Goal: Find specific page/section: Find specific page/section

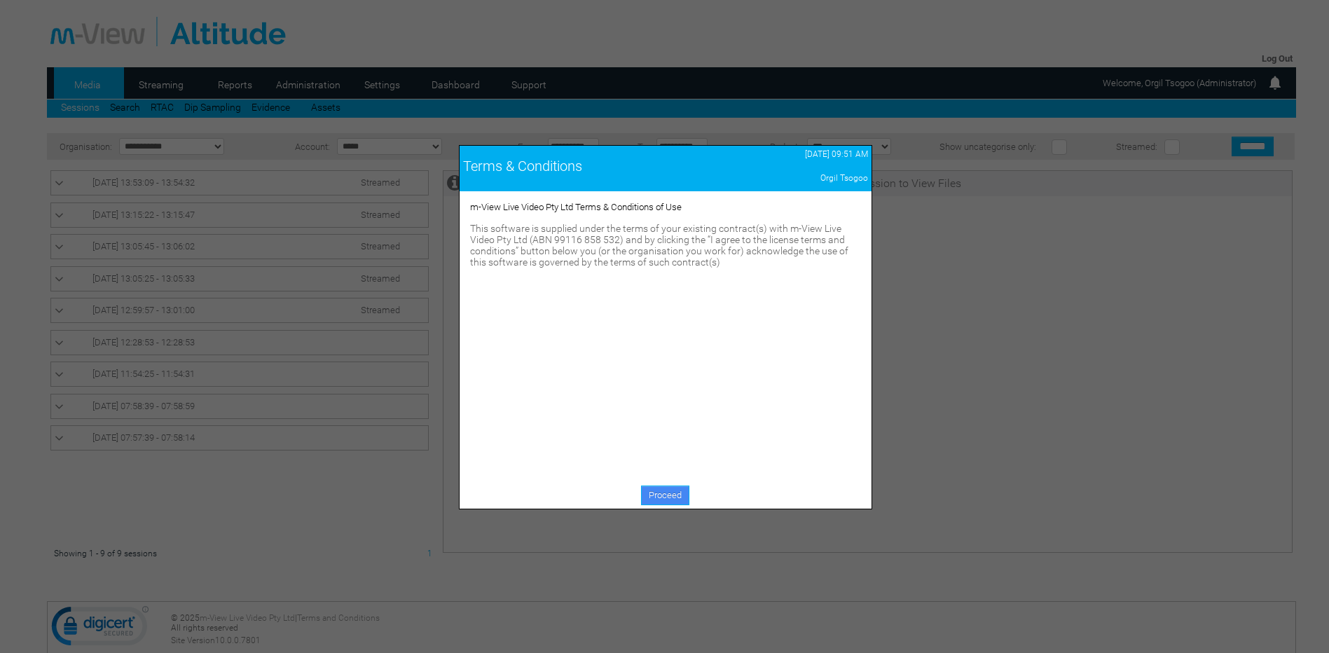
click at [666, 497] on link "Proceed" at bounding box center [665, 495] width 48 height 20
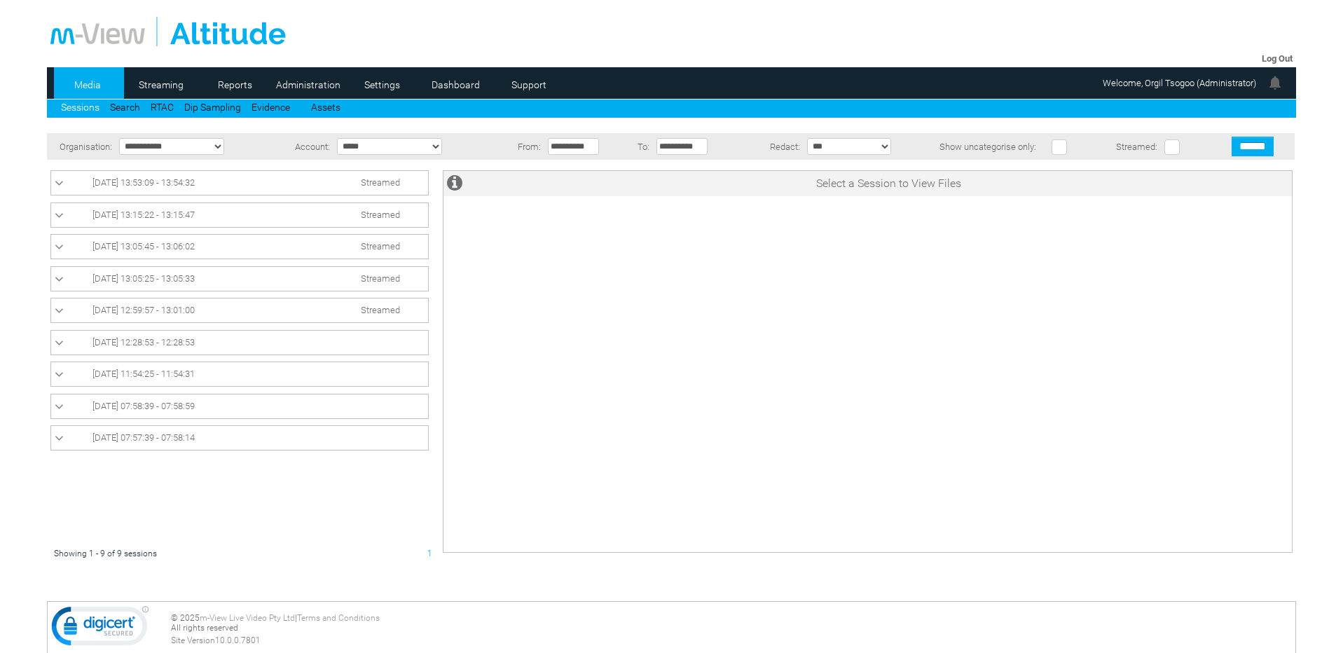
click at [195, 183] on span "10/10/2025 13:53:09 - 13:54:32" at bounding box center [143, 182] width 102 height 11
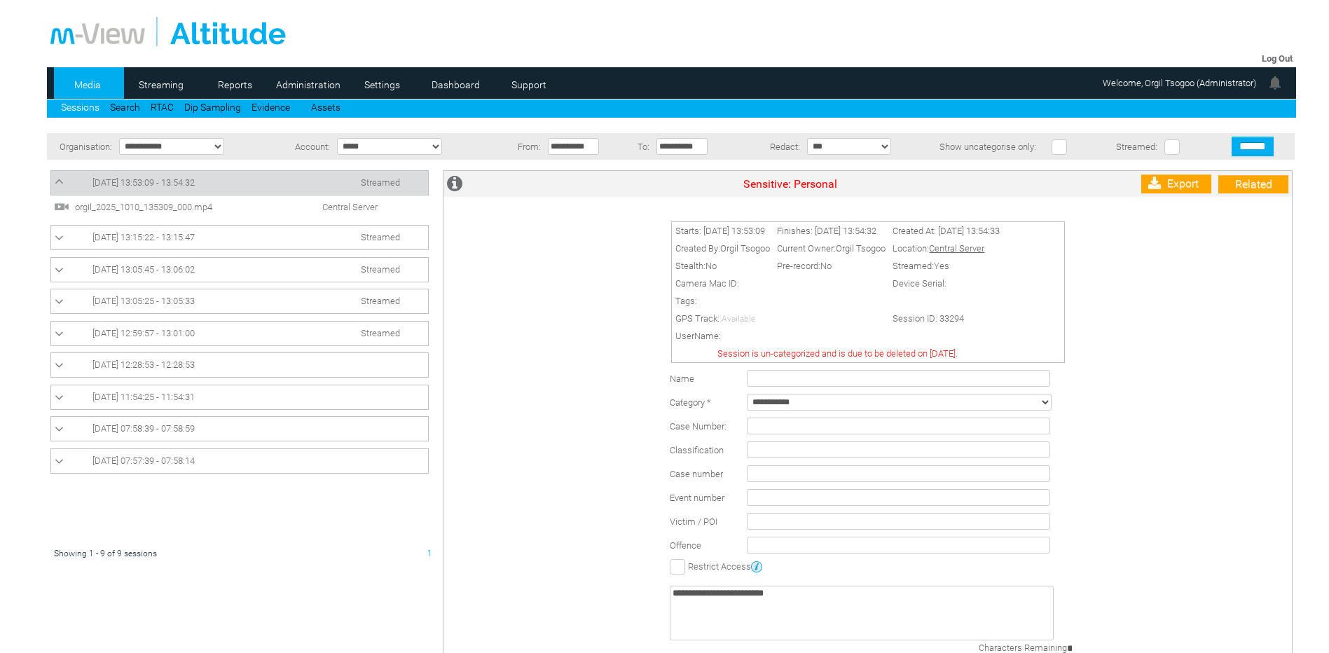
click at [195, 183] on span "10/10/2025 13:53:09 - 13:54:32" at bounding box center [143, 182] width 102 height 11
click at [540, 364] on div "Starts: 10/10/2025 13:53:09 Finishes: 10/10/2025 13:54:32 Created At: 10/10/202…" at bounding box center [870, 451] width 841 height 480
click at [307, 79] on link "Administration" at bounding box center [309, 84] width 68 height 21
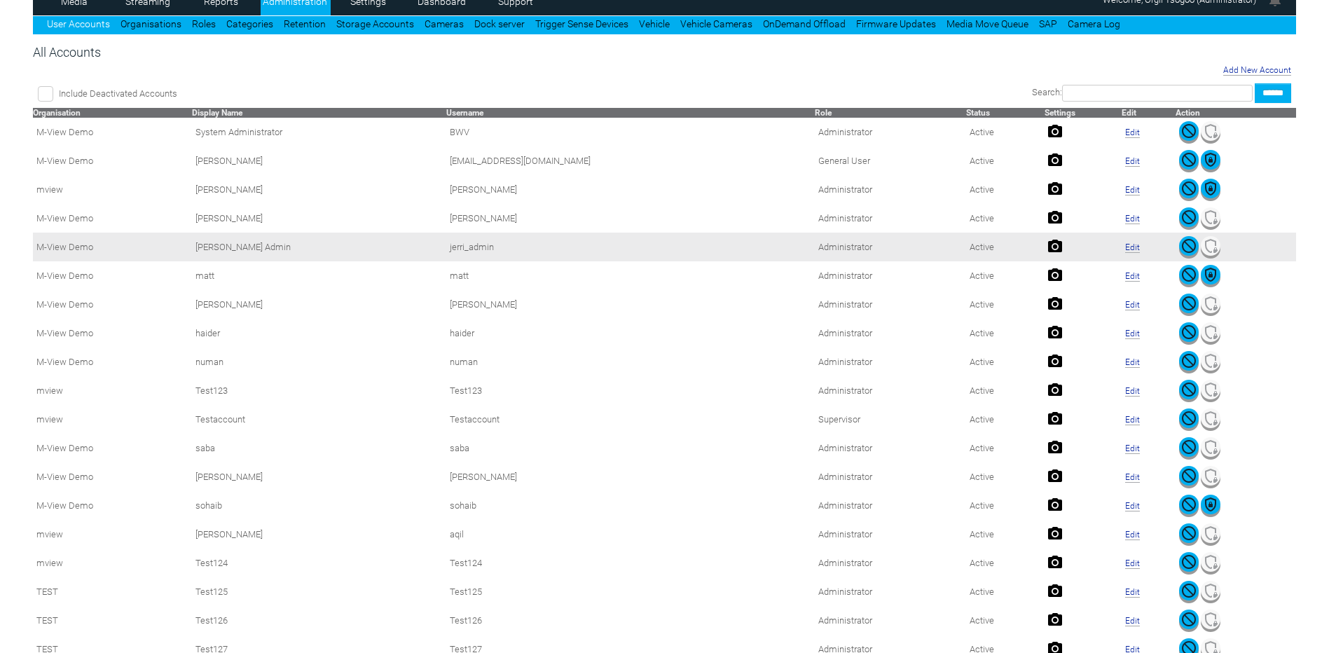
scroll to position [210, 0]
